Goal: Task Accomplishment & Management: Complete application form

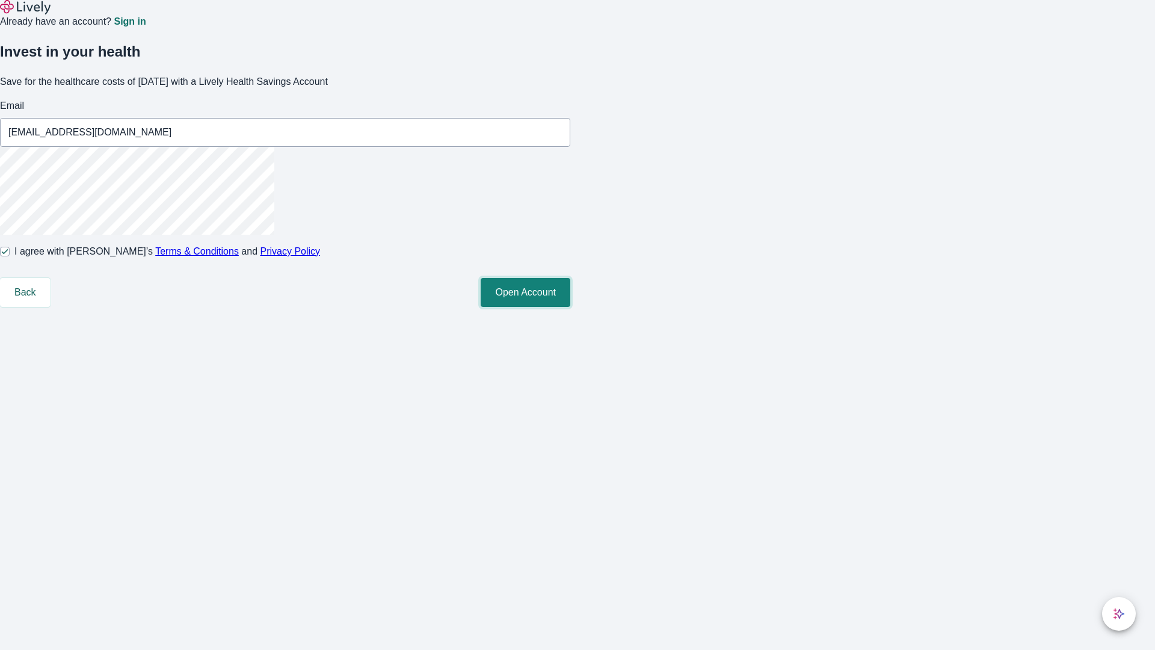
click at [571, 307] on button "Open Account" at bounding box center [526, 292] width 90 height 29
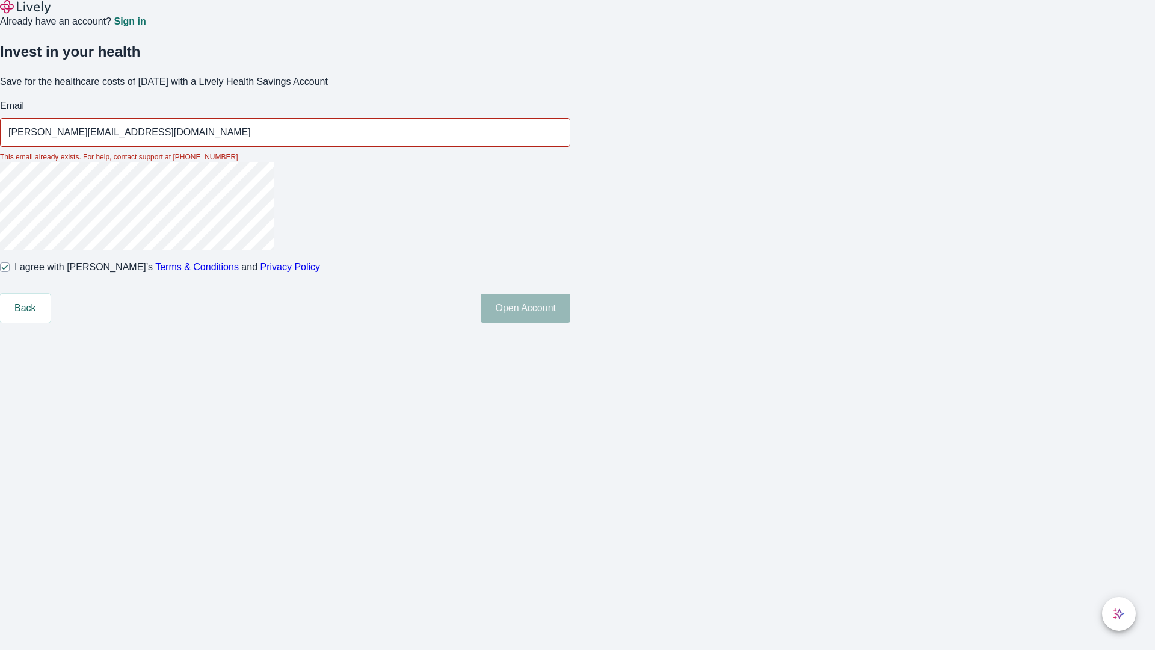
type input "Dorcas.Hane45250819195348@gmail.com"
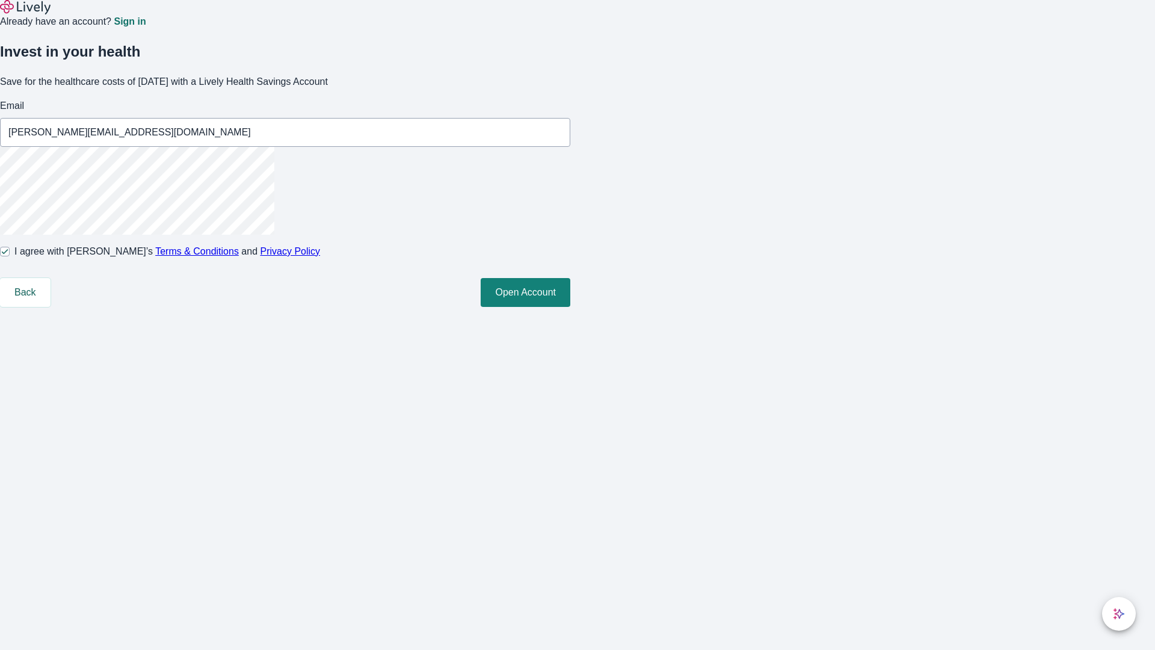
click at [10, 256] on input "I agree with Lively’s Terms & Conditions and Privacy Policy" at bounding box center [5, 252] width 10 height 10
checkbox input "false"
type input "Amber.Kessler250819195348@gmail.com"
click at [10, 256] on input "I agree with Lively’s Terms & Conditions and Privacy Policy" at bounding box center [5, 252] width 10 height 10
checkbox input "true"
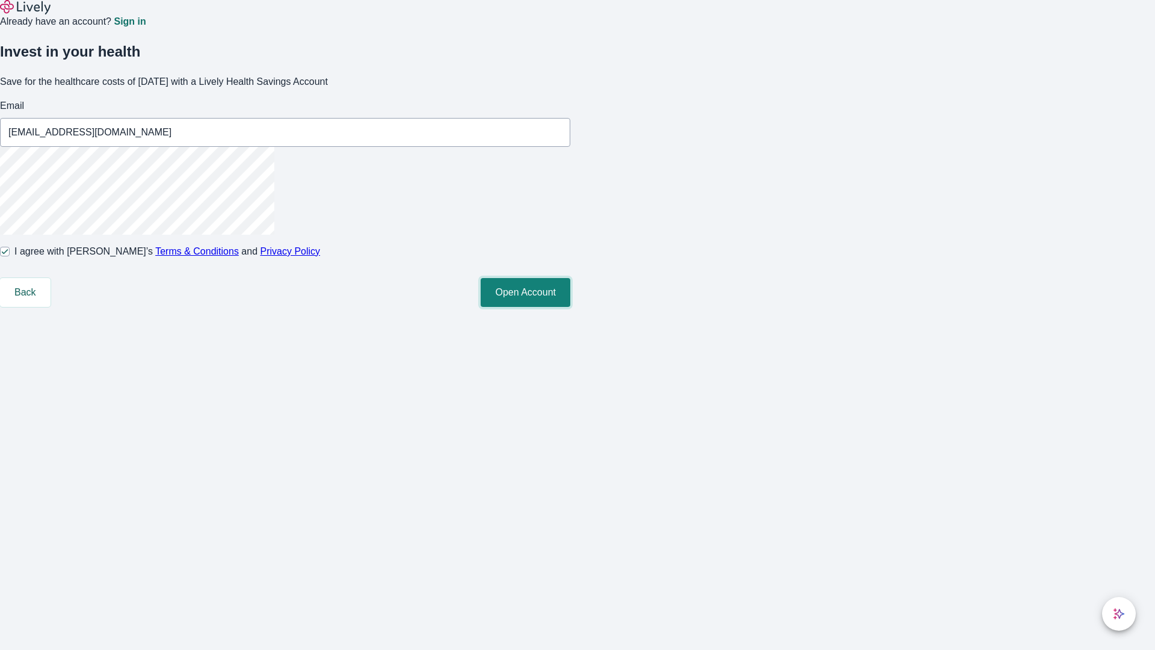
click at [571, 307] on button "Open Account" at bounding box center [526, 292] width 90 height 29
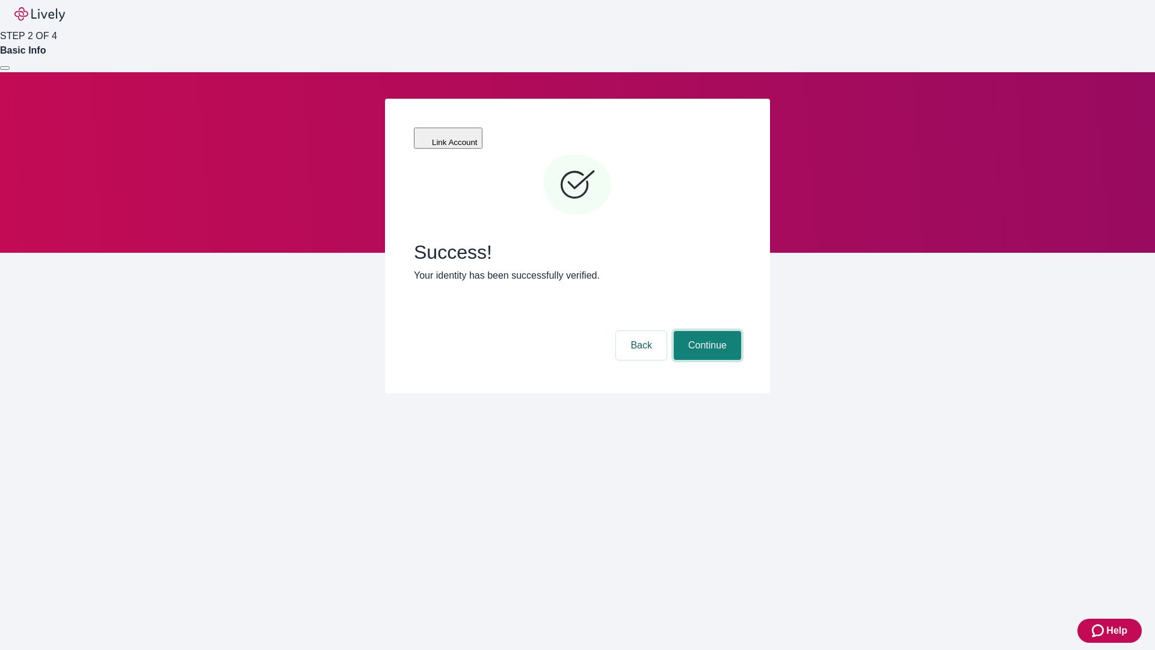
click at [706, 331] on button "Continue" at bounding box center [707, 345] width 67 height 29
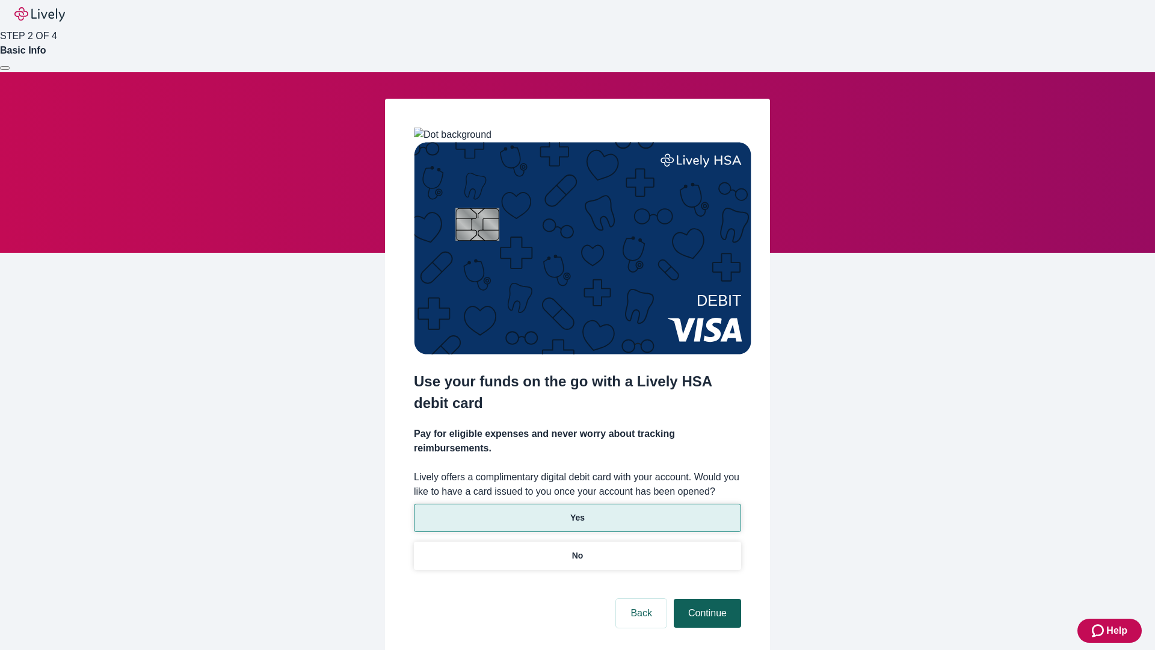
click at [577, 549] on p "No" at bounding box center [577, 555] width 11 height 13
click at [706, 599] on button "Continue" at bounding box center [707, 613] width 67 height 29
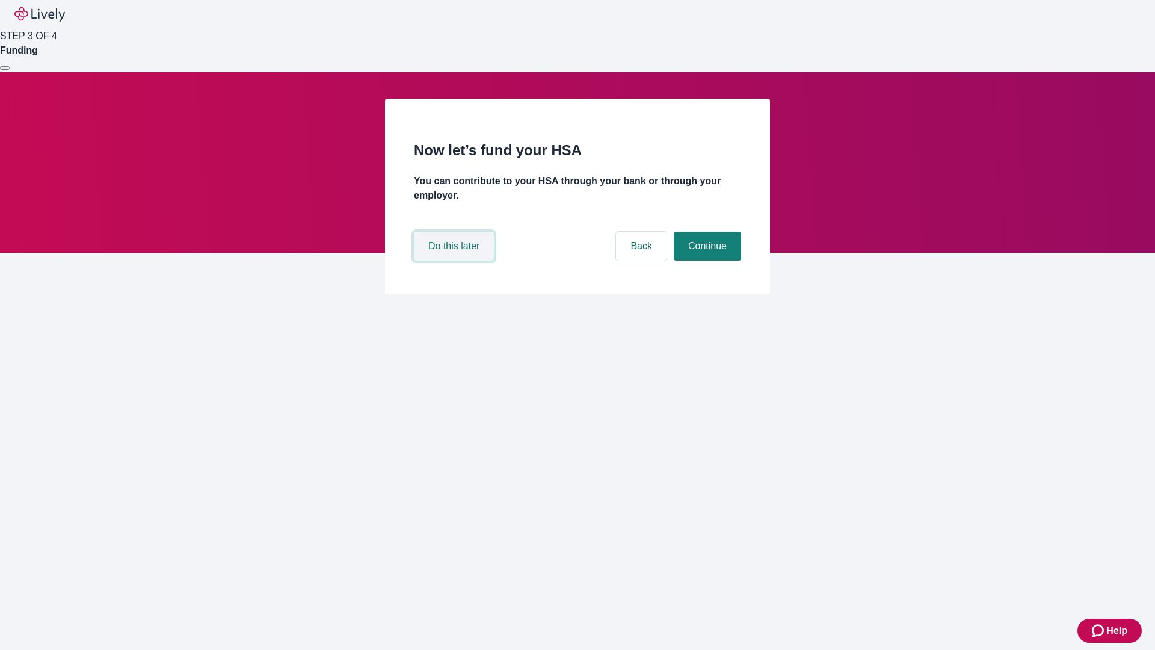
click at [456, 261] on button "Do this later" at bounding box center [454, 246] width 80 height 29
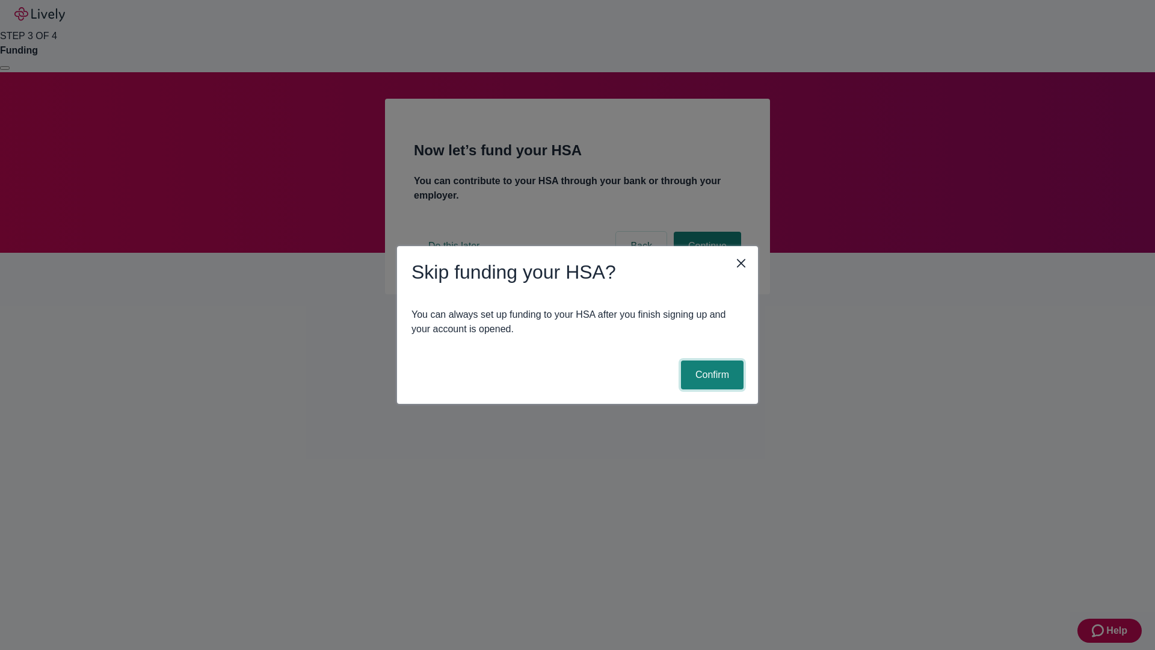
click at [711, 375] on button "Confirm" at bounding box center [712, 374] width 63 height 29
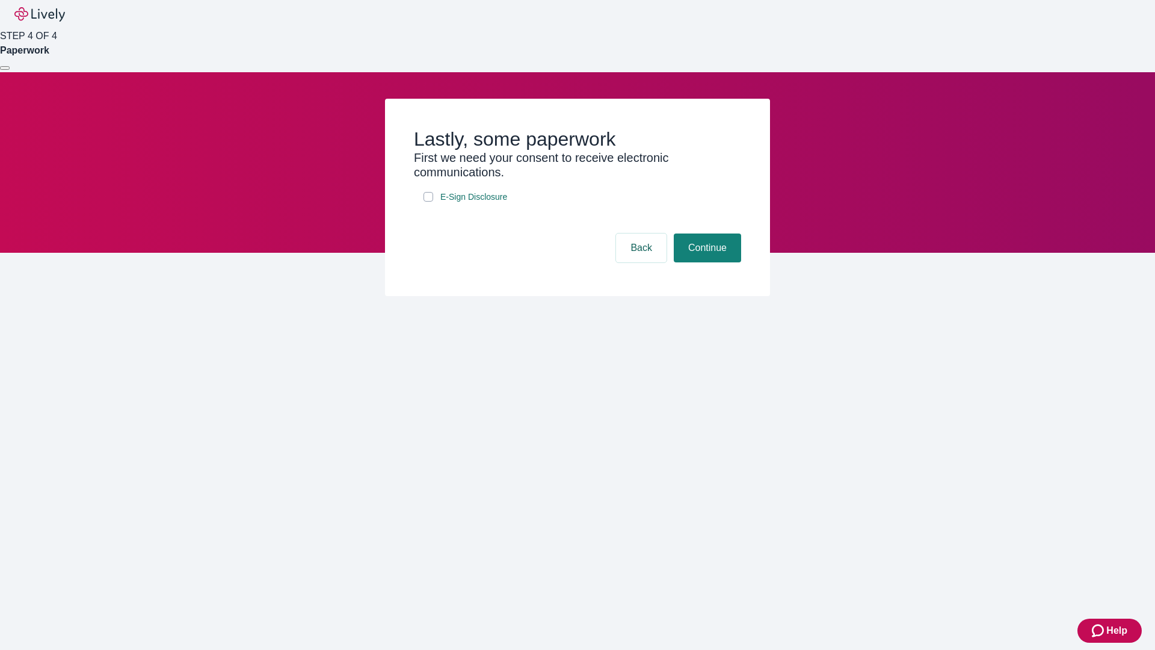
click at [428, 202] on input "E-Sign Disclosure" at bounding box center [429, 197] width 10 height 10
checkbox input "true"
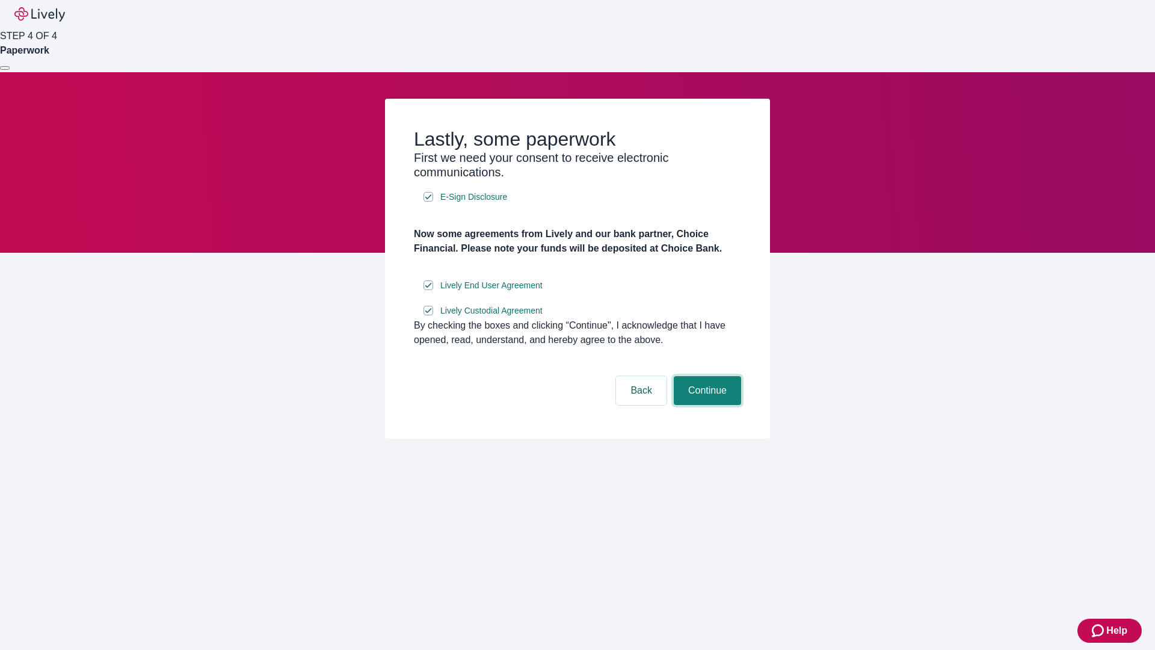
click at [706, 405] on button "Continue" at bounding box center [707, 390] width 67 height 29
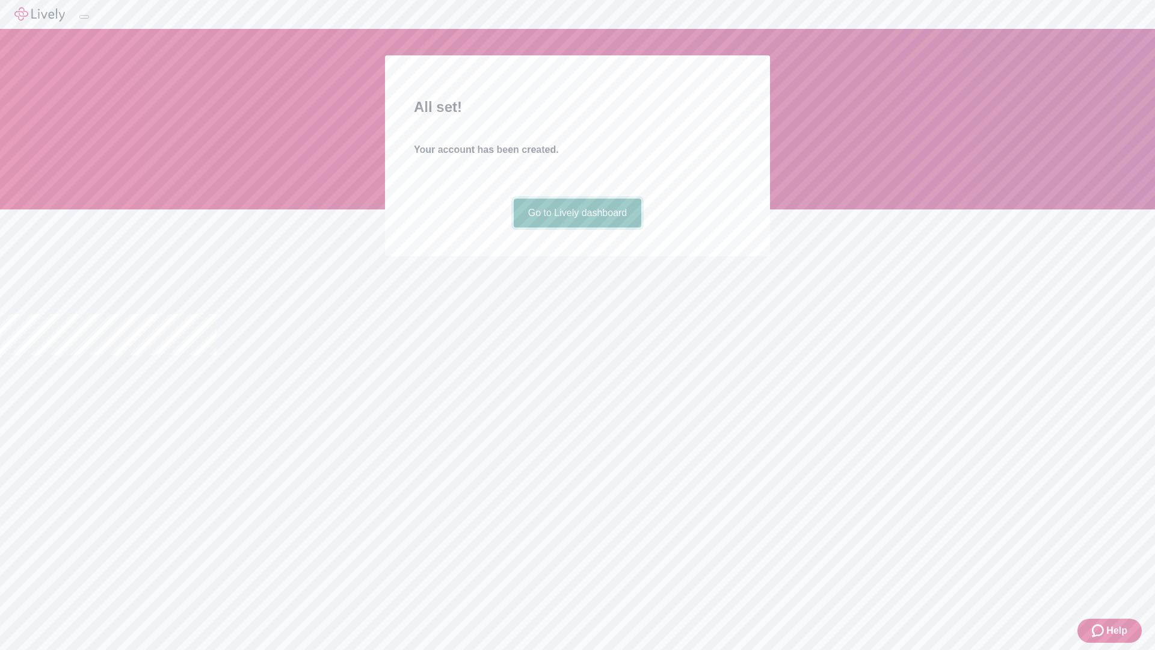
click at [577, 227] on link "Go to Lively dashboard" at bounding box center [578, 213] width 128 height 29
